Goal: Transaction & Acquisition: Purchase product/service

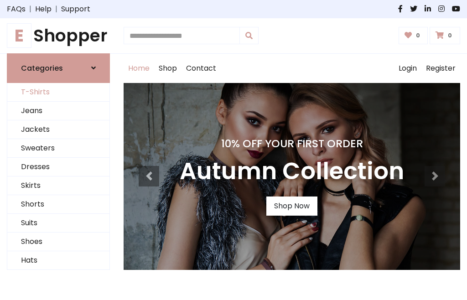
click at [58, 92] on link "T-Shirts" at bounding box center [58, 92] width 102 height 19
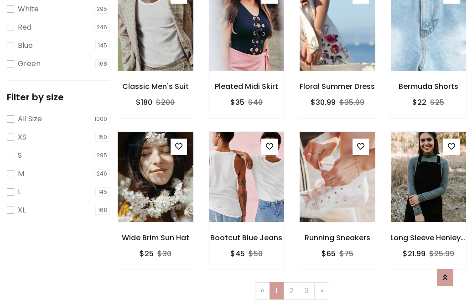
scroll to position [16, 0]
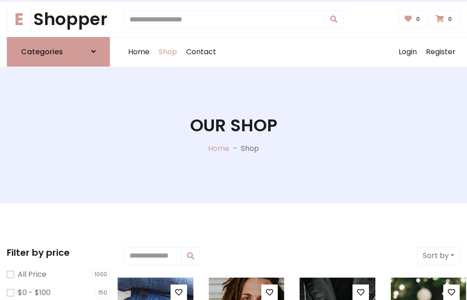
click at [233, 135] on h1 "Our Shop" at bounding box center [233, 125] width 87 height 21
click at [292, 52] on div "Home Shop Contact Log out Login Register" at bounding box center [292, 51] width 337 height 29
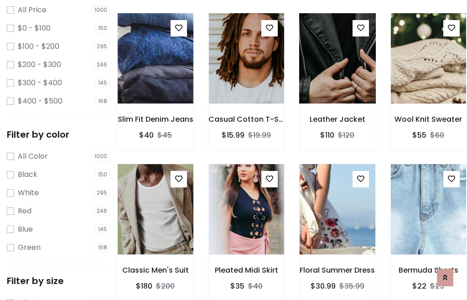
click at [337, 75] on img at bounding box center [337, 58] width 91 height 219
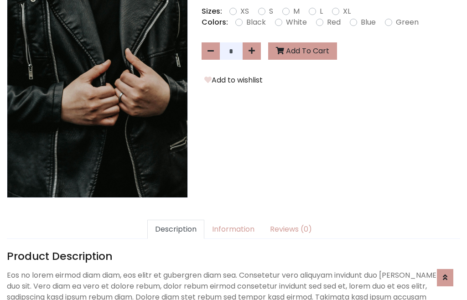
scroll to position [223, 0]
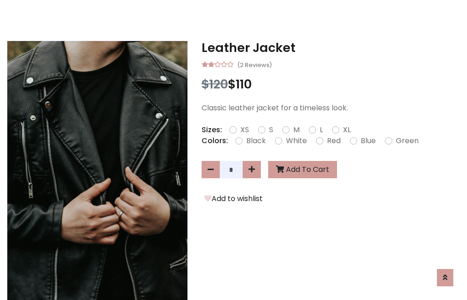
click at [331, 47] on h3 "Leather Jacket" at bounding box center [331, 48] width 259 height 15
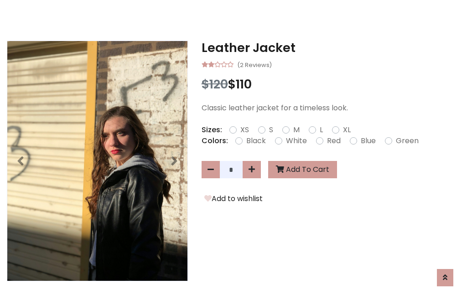
click at [331, 47] on h3 "Leather Jacket" at bounding box center [331, 48] width 259 height 15
